Goal: Information Seeking & Learning: Learn about a topic

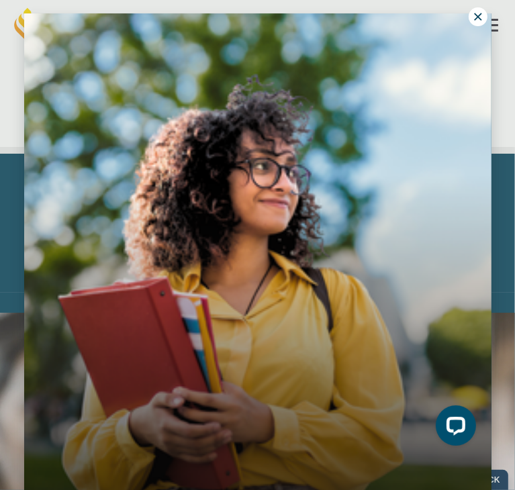
click at [483, 19] on icon at bounding box center [478, 17] width 12 height 12
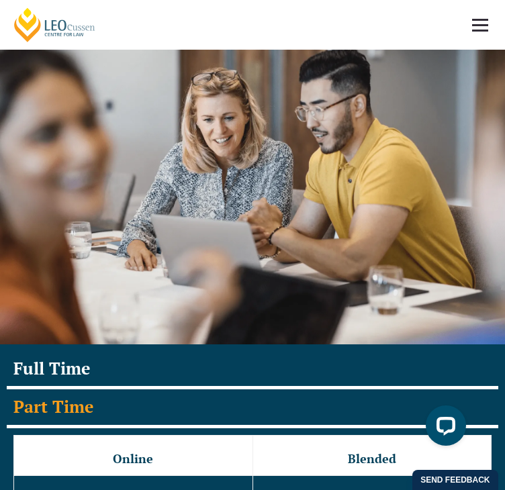
scroll to position [1764, 0]
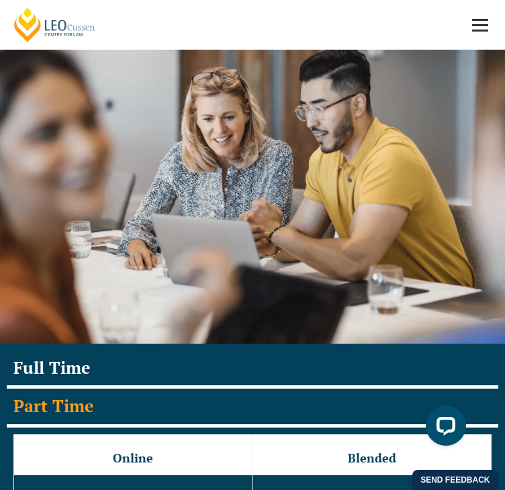
click at [0, 0] on div "Part Time Dates" at bounding box center [0, 0] width 0 height 0
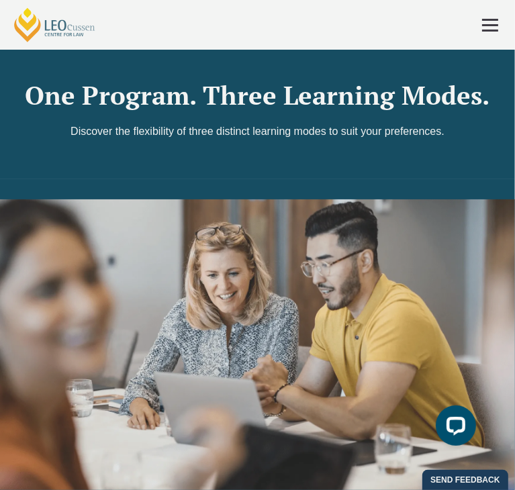
scroll to position [7, 0]
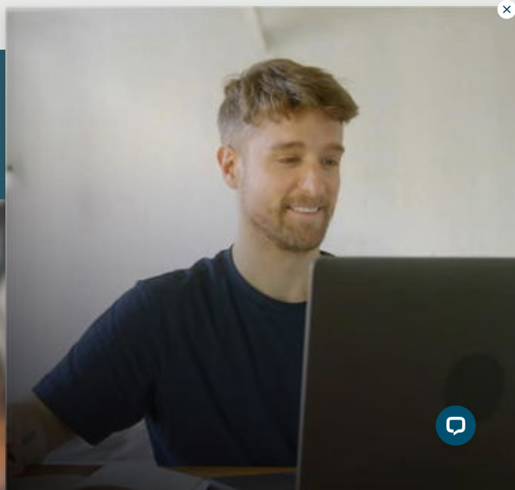
click at [501, 14] on icon at bounding box center [507, 9] width 12 height 12
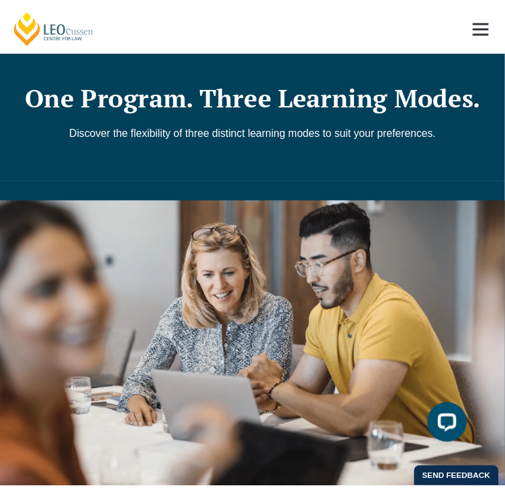
scroll to position [1667, 0]
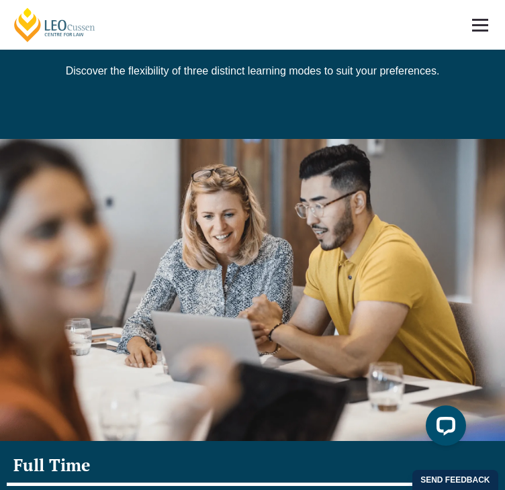
click at [496, 14] on link at bounding box center [480, 25] width 50 height 50
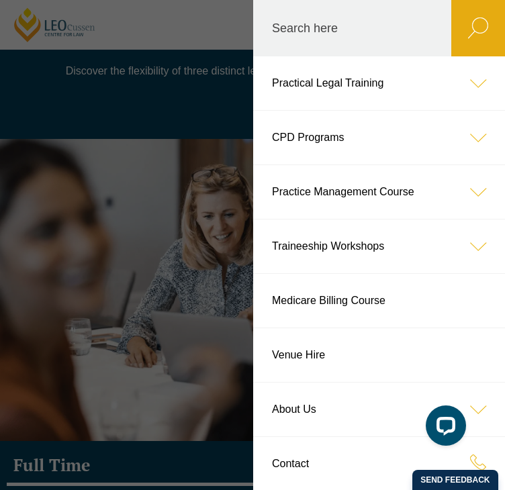
click at [465, 81] on icon at bounding box center [478, 83] width 54 height 54
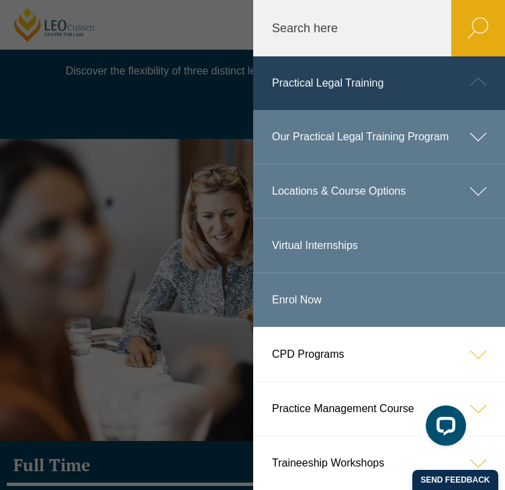
click at [467, 211] on icon at bounding box center [478, 191] width 54 height 54
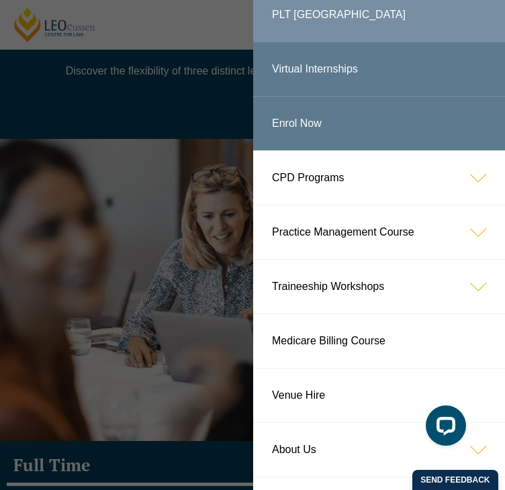
scroll to position [505, 0]
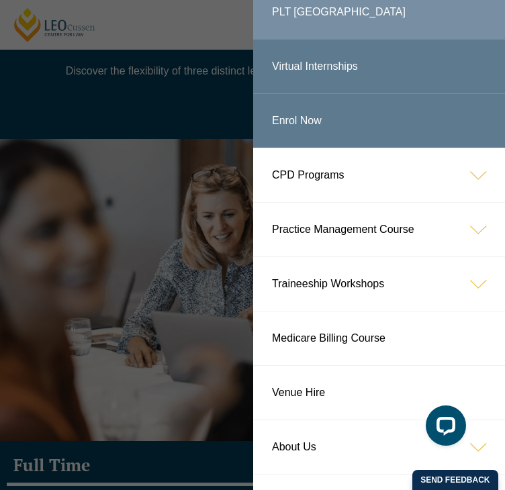
click at [432, 199] on link "CPD Programs" at bounding box center [379, 175] width 252 height 54
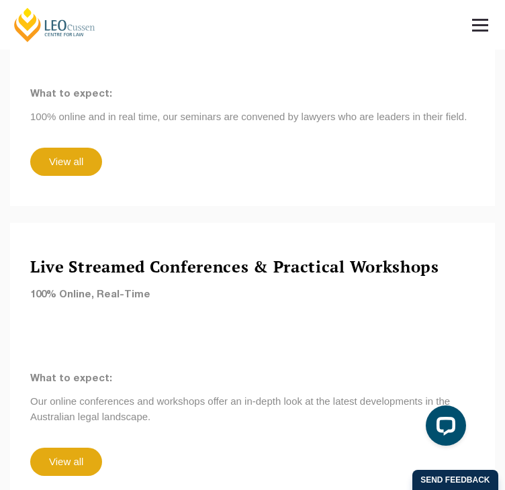
scroll to position [1624, 0]
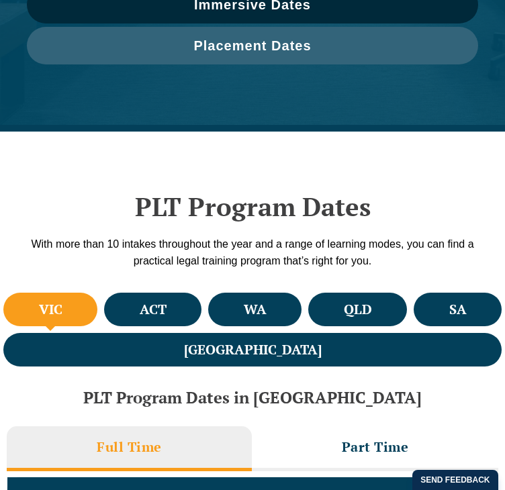
click at [0, 0] on li "QLD" at bounding box center [0, 0] width 0 height 0
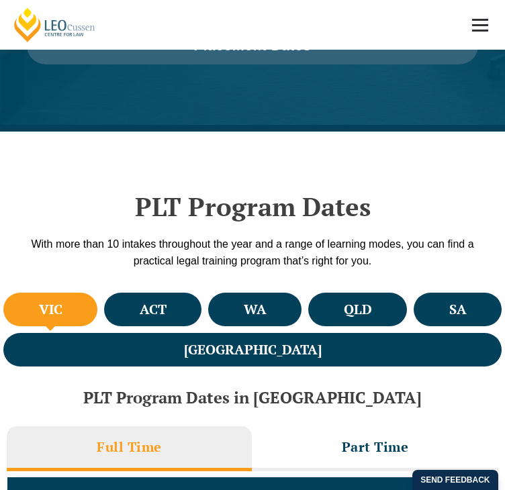
click at [0, 0] on li "Part Time" at bounding box center [0, 0] width 0 height 0
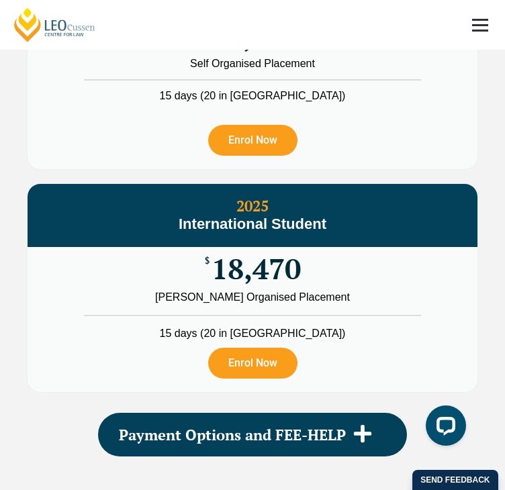
scroll to position [2577, 0]
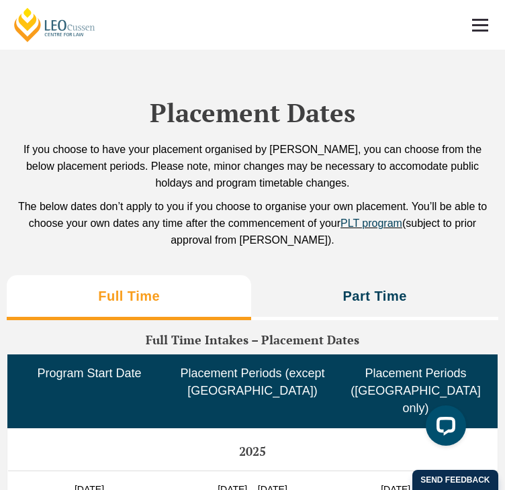
scroll to position [4368, 0]
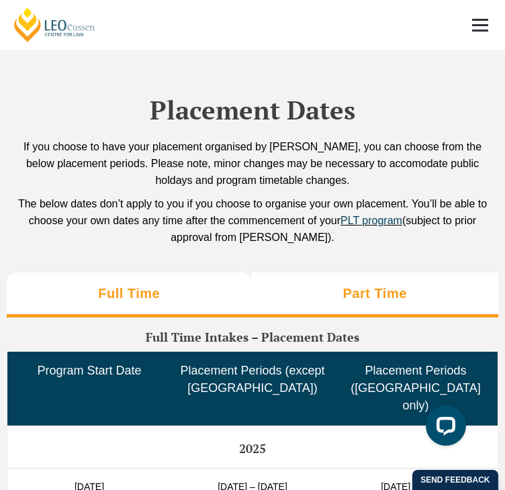
click at [366, 285] on h3 "Part Time" at bounding box center [375, 293] width 64 height 17
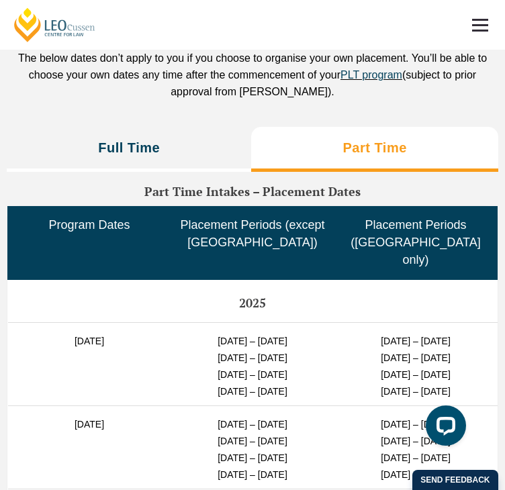
scroll to position [4513, 0]
